Goal: Transaction & Acquisition: Subscribe to service/newsletter

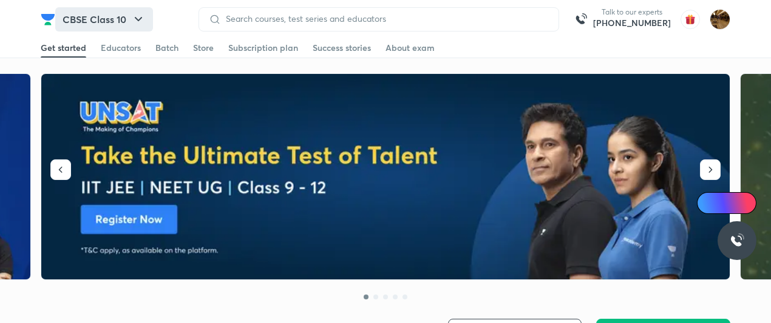
click at [130, 18] on button "CBSE Class 10" at bounding box center [104, 19] width 98 height 24
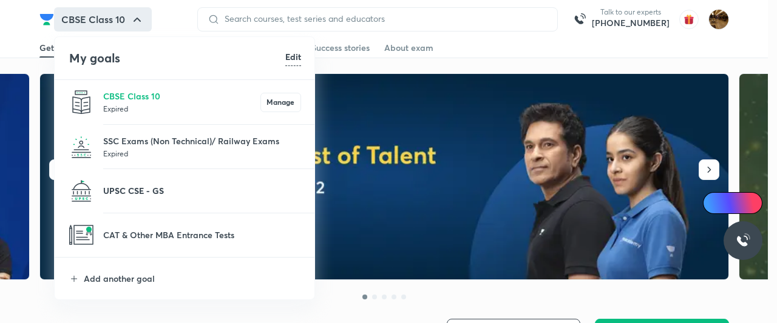
click at [165, 194] on p "UPSC CSE - GS" at bounding box center [202, 190] width 198 height 13
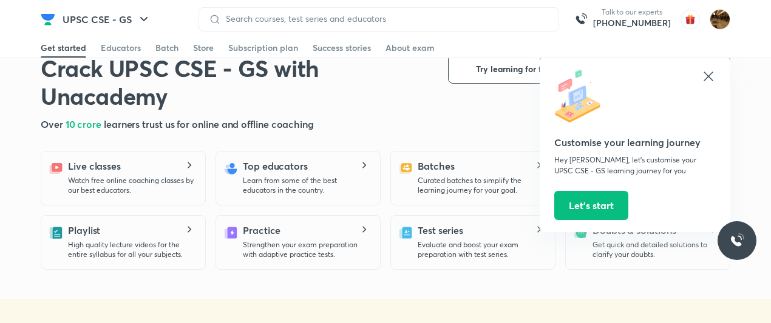
scroll to position [241, 0]
click at [706, 80] on icon at bounding box center [708, 76] width 15 height 15
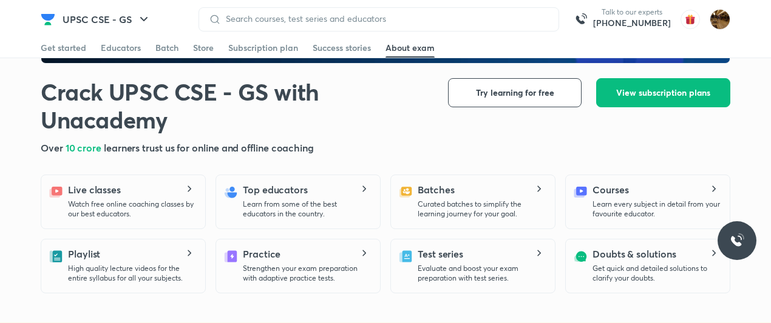
scroll to position [223, 0]
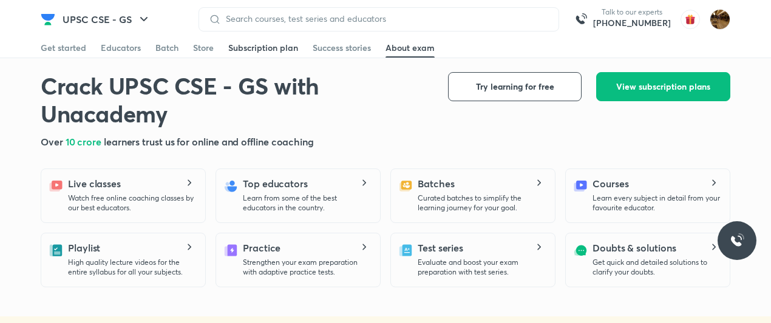
click at [260, 50] on div "Subscription plan" at bounding box center [263, 48] width 70 height 12
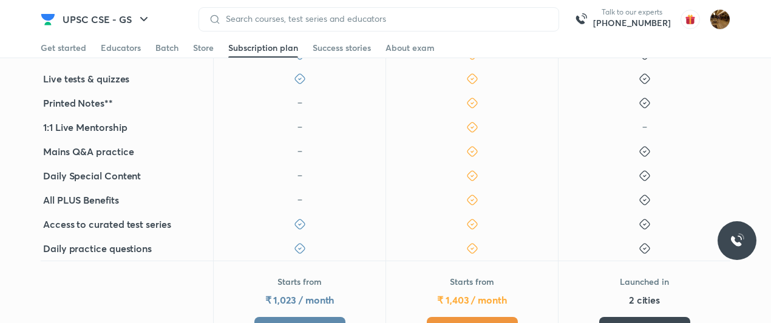
scroll to position [473, 0]
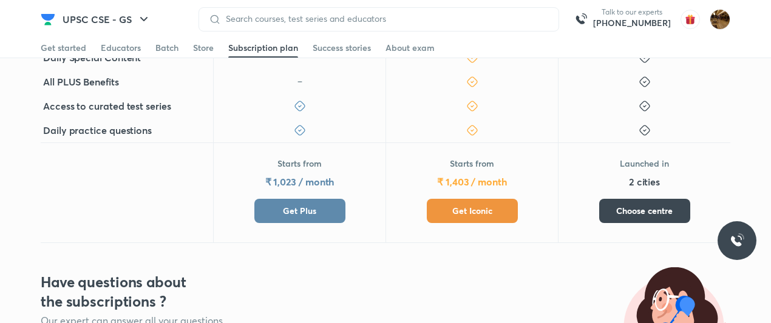
click at [310, 217] on button "Get Plus" at bounding box center [299, 211] width 91 height 24
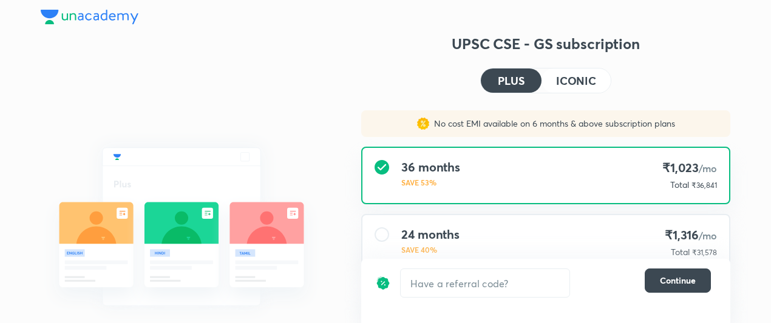
scroll to position [112, 0]
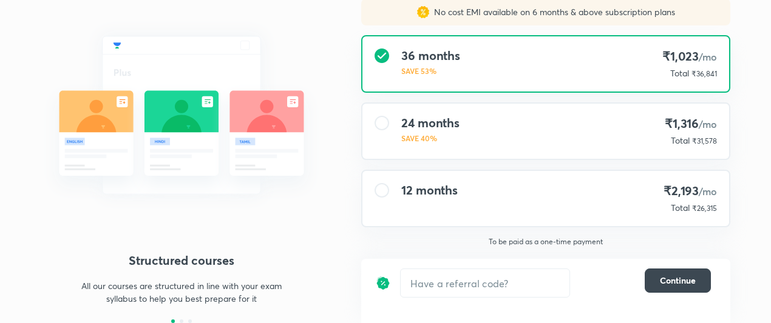
click at [505, 140] on div "24 months SAVE 40% ₹1,316 /mo Total ₹31,578" at bounding box center [545, 131] width 367 height 55
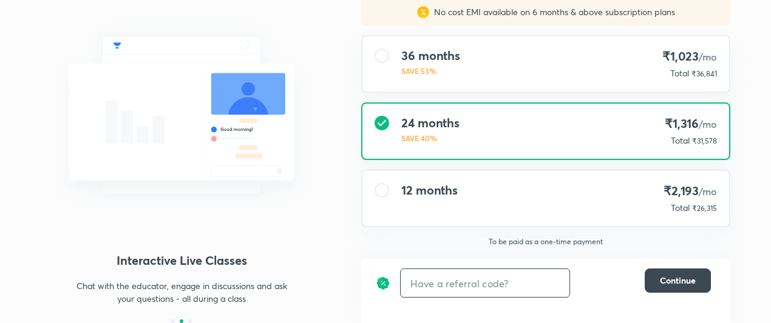
click at [438, 283] on input "text" at bounding box center [485, 283] width 169 height 29
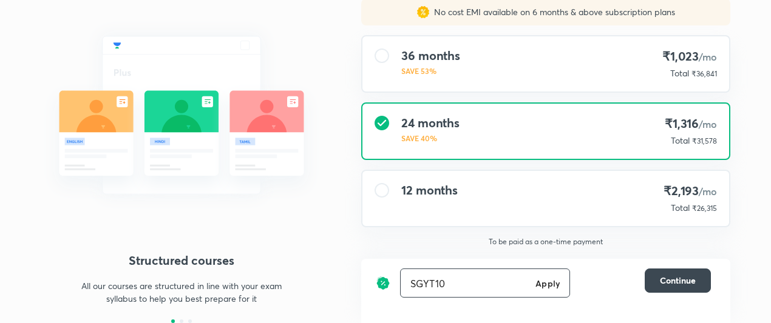
type input "SGYT10"
click at [540, 285] on h6 "Apply" at bounding box center [547, 283] width 24 height 13
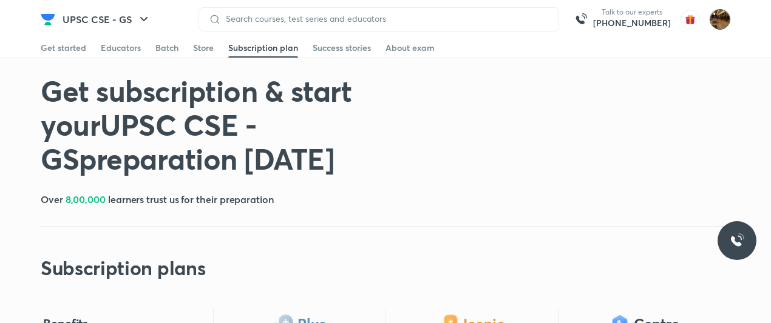
click at [716, 27] on img at bounding box center [719, 19] width 21 height 21
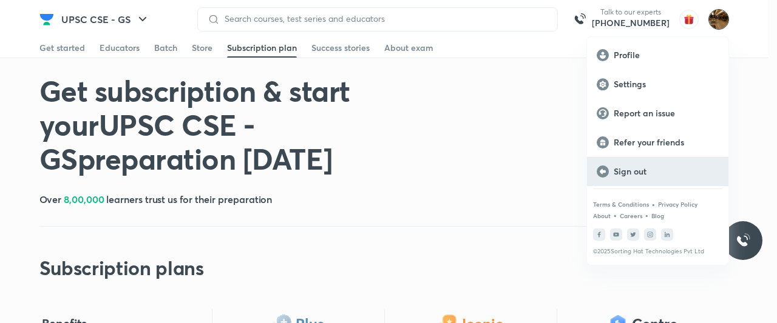
click at [640, 176] on p "Sign out" at bounding box center [666, 171] width 105 height 11
